Goal: Task Accomplishment & Management: Manage account settings

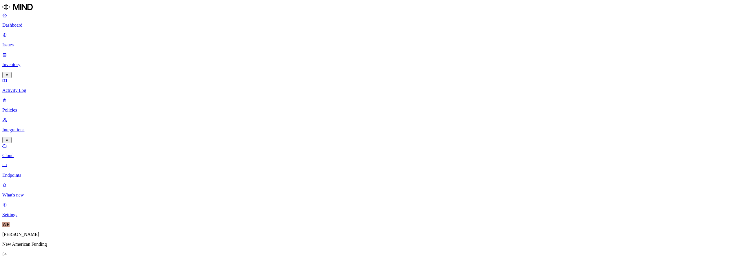
click at [22, 52] on link "Inventory" at bounding box center [370, 64] width 737 height 25
click at [23, 88] on p "Resources" at bounding box center [370, 90] width 737 height 5
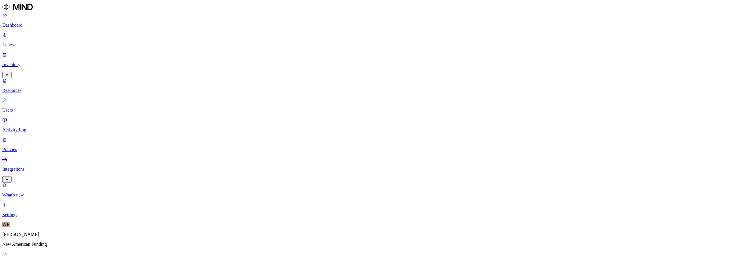
click at [26, 108] on p "Users" at bounding box center [370, 110] width 737 height 5
click at [28, 167] on p "Integrations" at bounding box center [370, 169] width 737 height 5
click at [26, 173] on p "Endpoints" at bounding box center [370, 175] width 737 height 5
click at [23, 108] on p "Policies" at bounding box center [370, 110] width 737 height 5
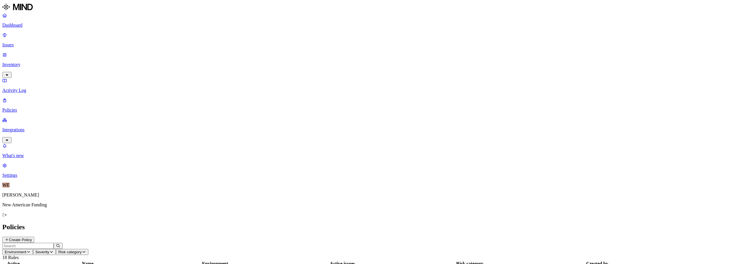
click at [31, 88] on p "Activity Log" at bounding box center [370, 90] width 737 height 5
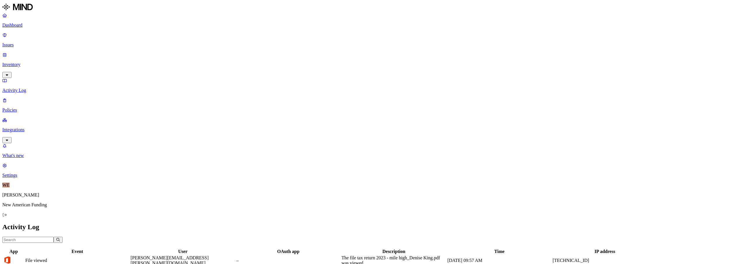
click at [26, 108] on p "Policies" at bounding box center [370, 110] width 737 height 5
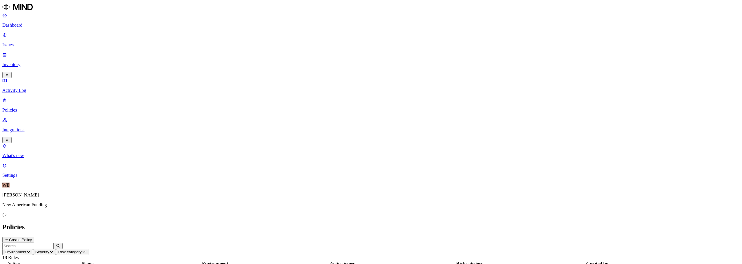
click at [34, 237] on button "Create Policy" at bounding box center [18, 240] width 32 height 6
click at [25, 108] on p "Policies" at bounding box center [370, 110] width 737 height 5
click at [27, 88] on p "Activity Log" at bounding box center [370, 90] width 737 height 5
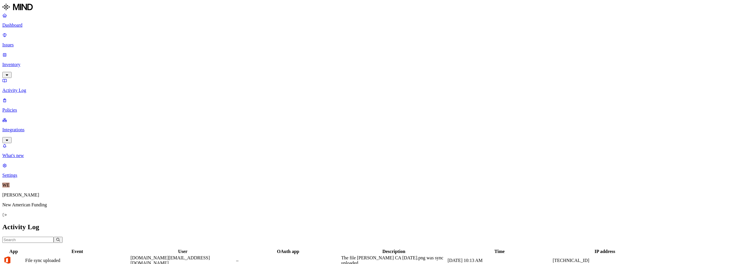
click at [21, 108] on p "Policies" at bounding box center [370, 110] width 737 height 5
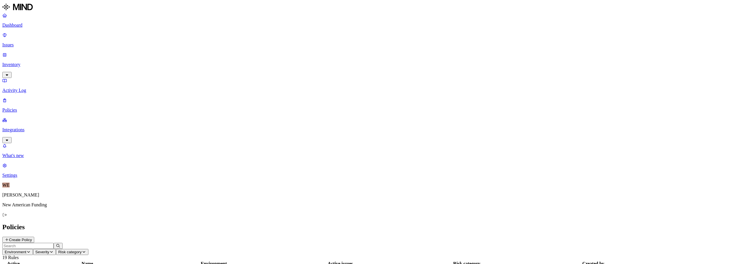
click at [24, 127] on p "Integrations" at bounding box center [370, 129] width 737 height 5
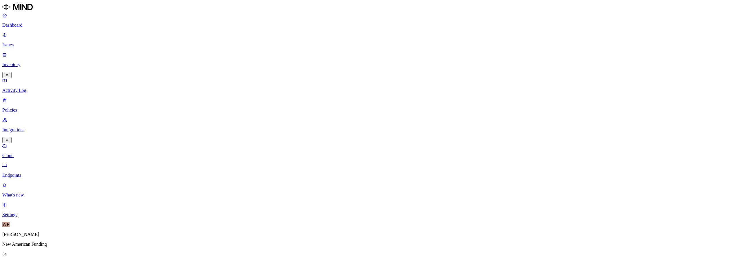
click at [22, 173] on p "Endpoints" at bounding box center [370, 175] width 737 height 5
